Goal: Information Seeking & Learning: Learn about a topic

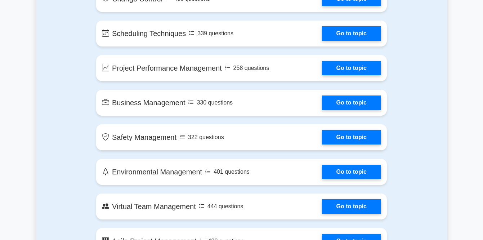
scroll to position [1240, 0]
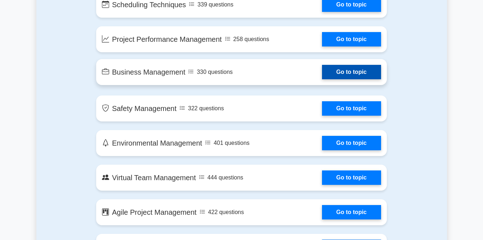
click at [371, 71] on link "Go to topic" at bounding box center [351, 72] width 59 height 14
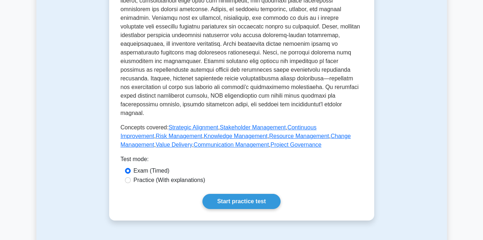
scroll to position [288, 0]
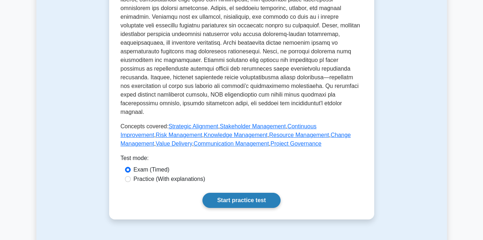
click at [254, 193] on link "Start practice test" at bounding box center [242, 200] width 78 height 15
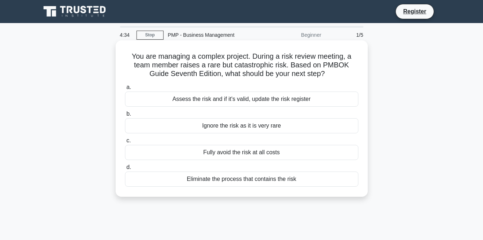
click at [240, 154] on div "Fully avoid the risk at all costs" at bounding box center [242, 152] width 234 height 15
click at [125, 143] on input "c. Fully avoid the risk at all costs" at bounding box center [125, 140] width 0 height 5
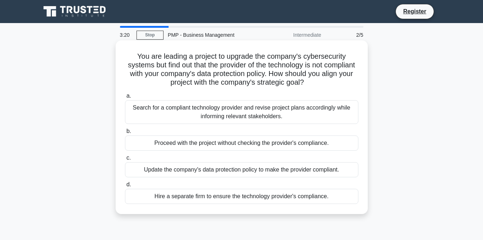
click at [160, 170] on div "Update the company's data protection policy to make the provider compliant." at bounding box center [242, 169] width 234 height 15
click at [125, 160] on input "c. Update the company's data protection policy to make the provider compliant." at bounding box center [125, 158] width 0 height 5
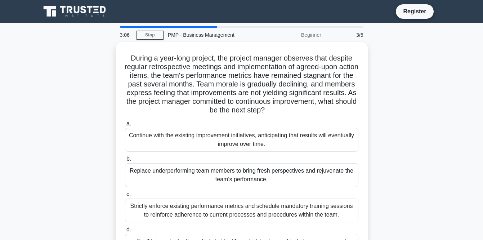
click at [160, 170] on div "Replace underperforming team members to bring fresh perspectives and rejuvenate…" at bounding box center [242, 175] width 234 height 24
click at [125, 161] on input "b. Replace underperforming team members to bring fresh perspectives and rejuven…" at bounding box center [125, 159] width 0 height 5
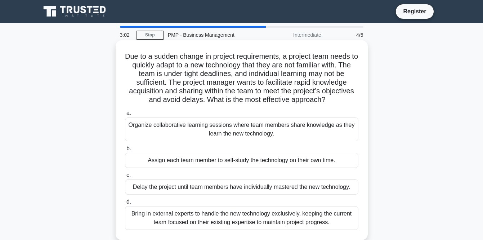
click at [156, 160] on div "Assign each team member to self-study the technology on their own time." at bounding box center [242, 160] width 234 height 15
click at [125, 151] on input "b. Assign each team member to self-study the technology on their own time." at bounding box center [125, 148] width 0 height 5
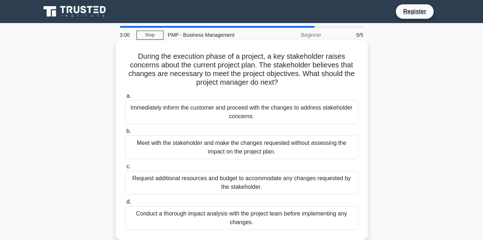
click at [168, 182] on div "Request additional resources and budget to accommodate any changes requested by…" at bounding box center [242, 183] width 234 height 24
click at [125, 169] on input "c. Request additional resources and budget to accommodate any changes requested…" at bounding box center [125, 166] width 0 height 5
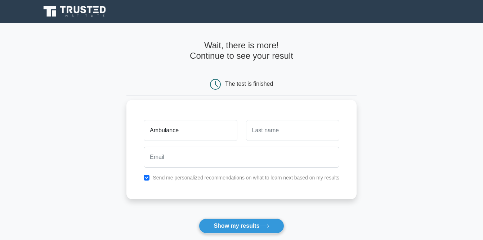
type input "Ambulance"
click at [266, 129] on input "text" at bounding box center [292, 130] width 93 height 21
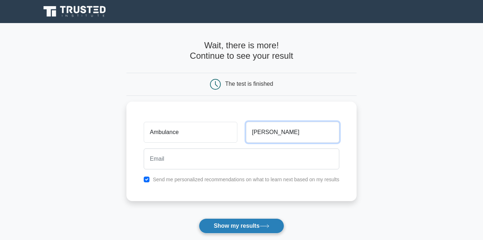
type input "Tito"
click at [229, 226] on button "Show my results" at bounding box center [241, 225] width 85 height 15
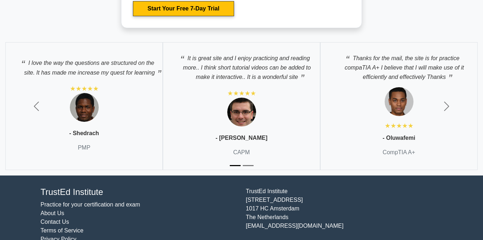
scroll to position [1959, 0]
